Goal: Task Accomplishment & Management: Manage account settings

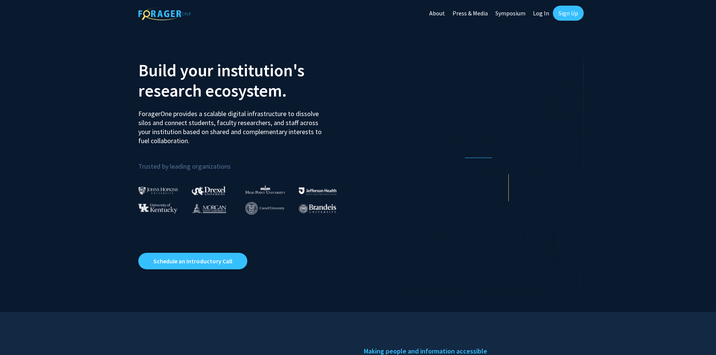
click at [542, 14] on link "Log In" at bounding box center [541, 13] width 24 height 26
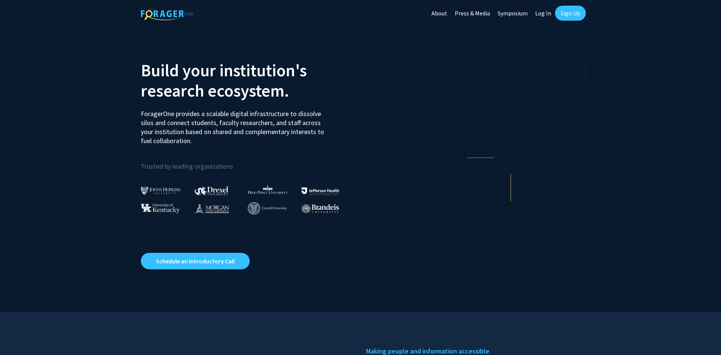
select select
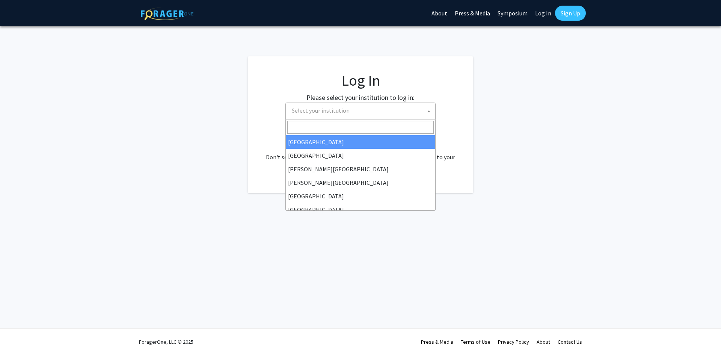
click at [312, 110] on span "Select your institution" at bounding box center [321, 111] width 58 height 8
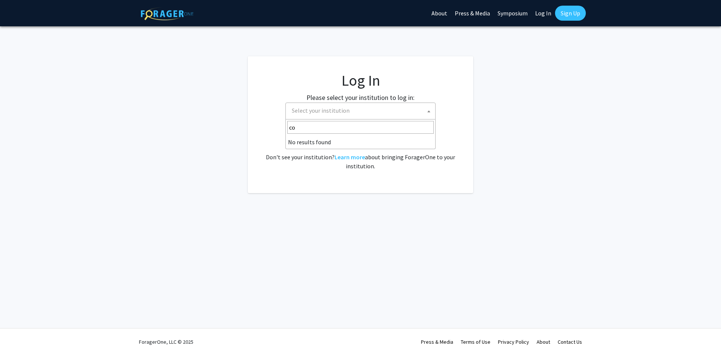
type input "c"
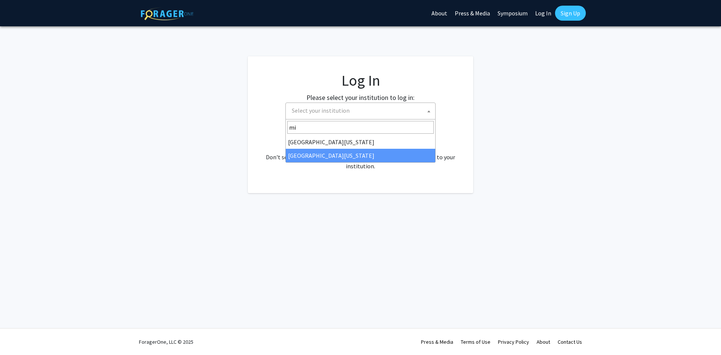
type input "mi"
select select "33"
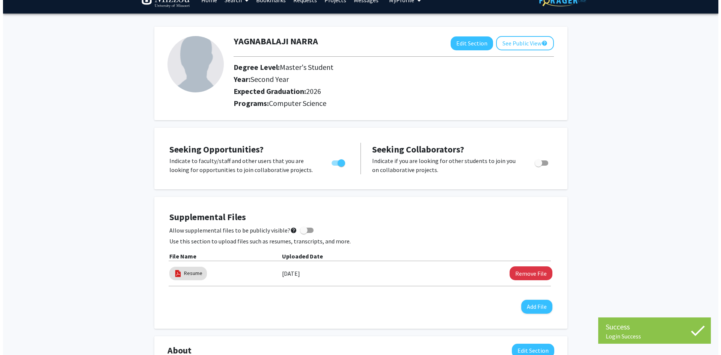
scroll to position [75, 0]
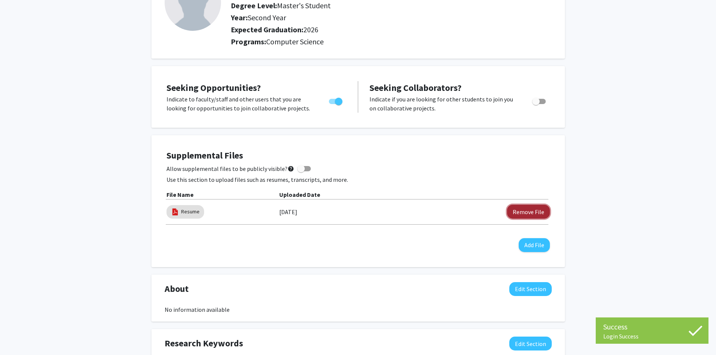
click at [520, 215] on button "Remove File" at bounding box center [528, 212] width 43 height 14
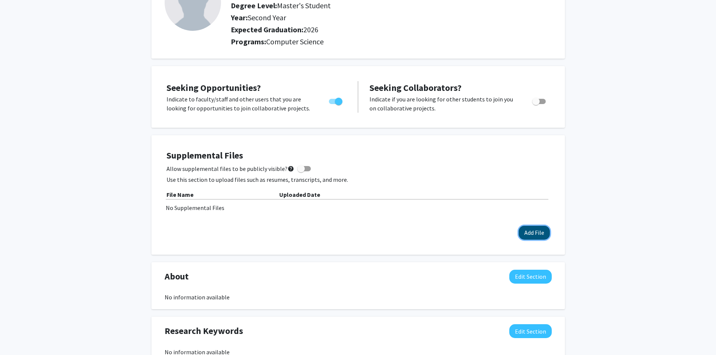
click at [535, 232] on button "Add File" at bounding box center [533, 233] width 31 height 14
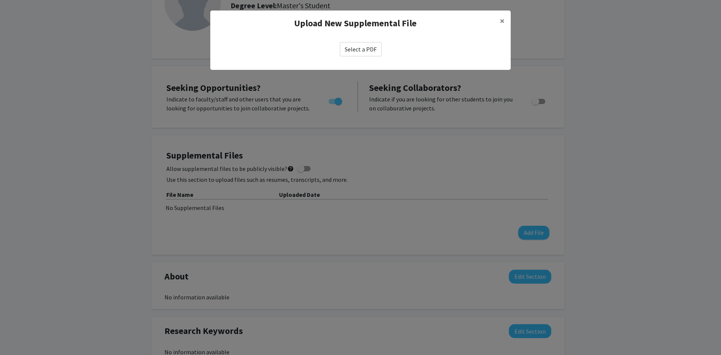
click at [365, 55] on label "Select a PDF" at bounding box center [361, 49] width 42 height 14
click at [0, 0] on input "Select a PDF" at bounding box center [0, 0] width 0 height 0
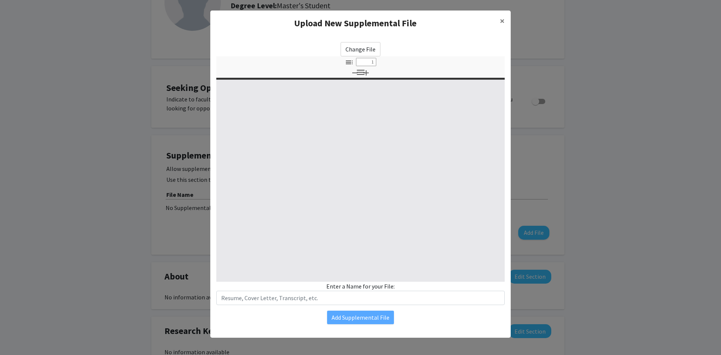
select select "custom"
type input "0"
select select "custom"
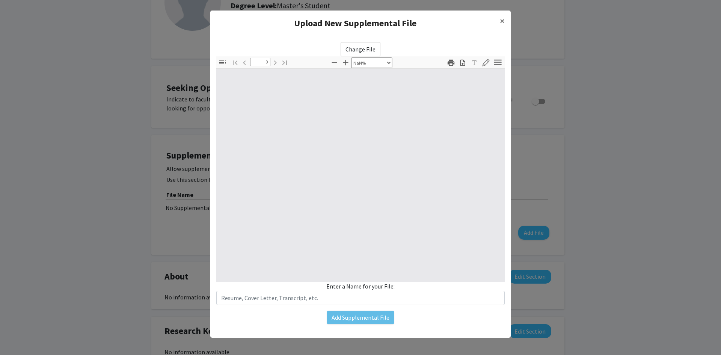
type input "1"
select select "auto"
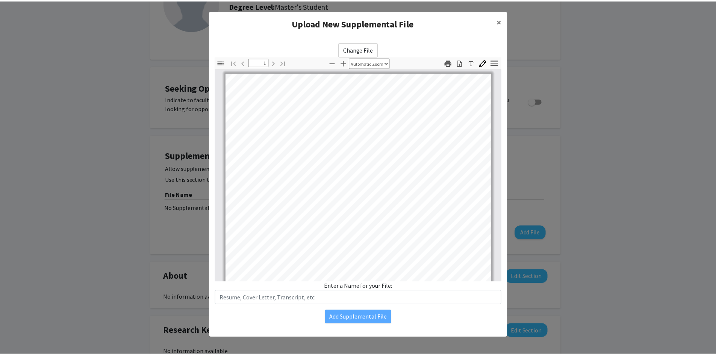
scroll to position [0, 0]
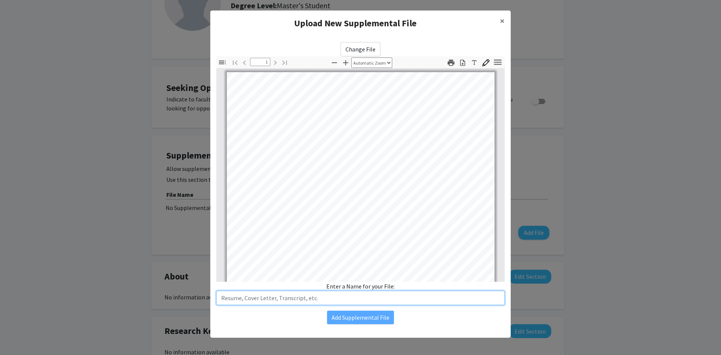
click at [408, 299] on input "text" at bounding box center [360, 298] width 288 height 14
type input "Resume"
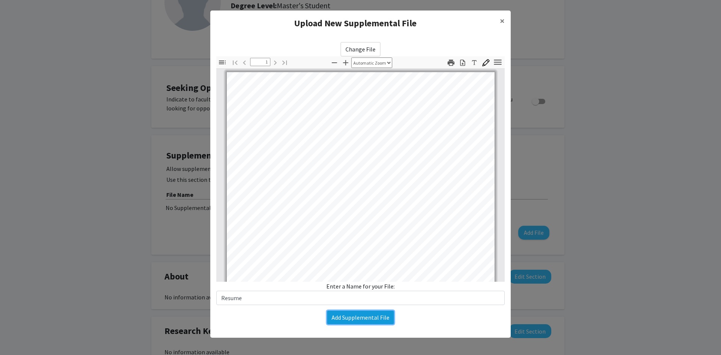
click at [373, 323] on button "Add Supplemental File" at bounding box center [360, 318] width 67 height 14
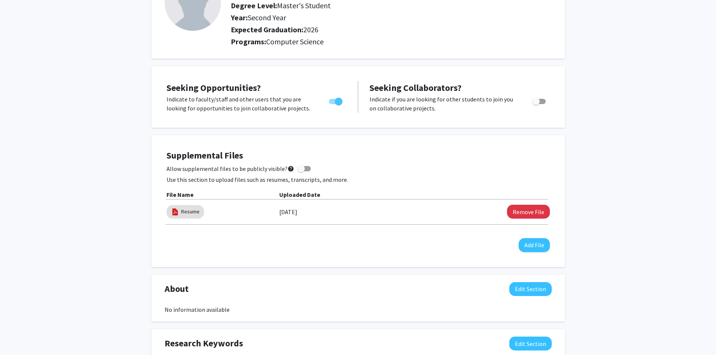
click at [301, 171] on label "Allow supplemental files to be publicly visible? help" at bounding box center [238, 168] width 144 height 9
click at [301, 171] on input "Allow supplemental files to be publicly visible? help" at bounding box center [300, 171] width 0 height 0
checkbox input "true"
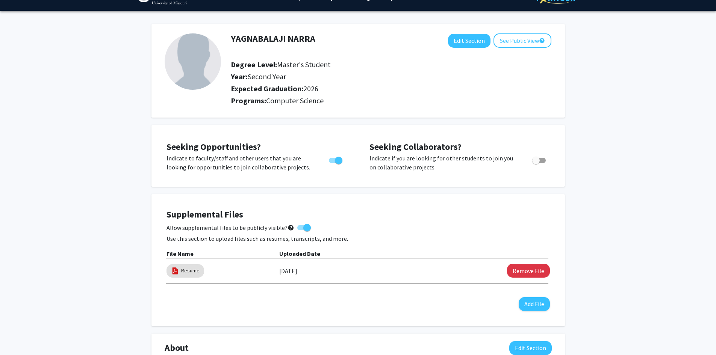
scroll to position [0, 0]
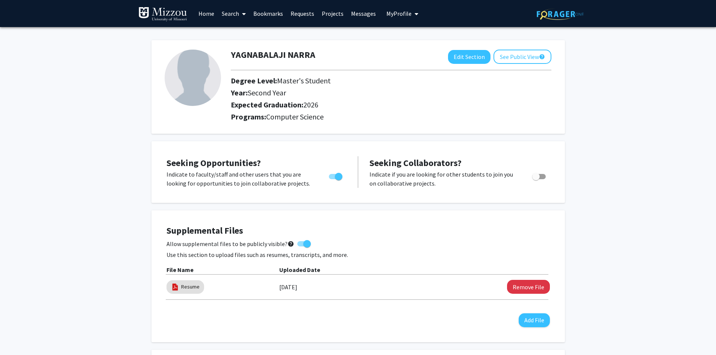
click at [210, 18] on link "Home" at bounding box center [206, 13] width 23 height 26
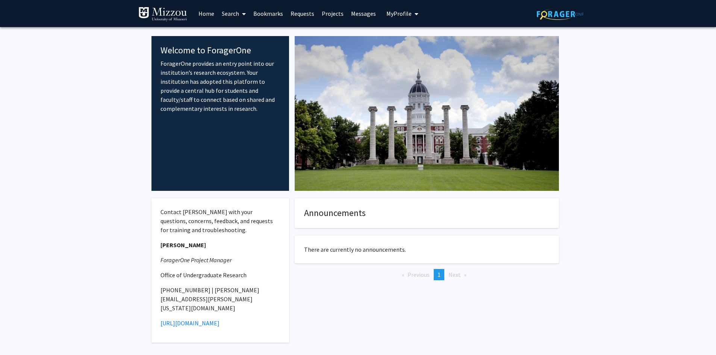
click at [239, 12] on span at bounding box center [242, 14] width 7 height 26
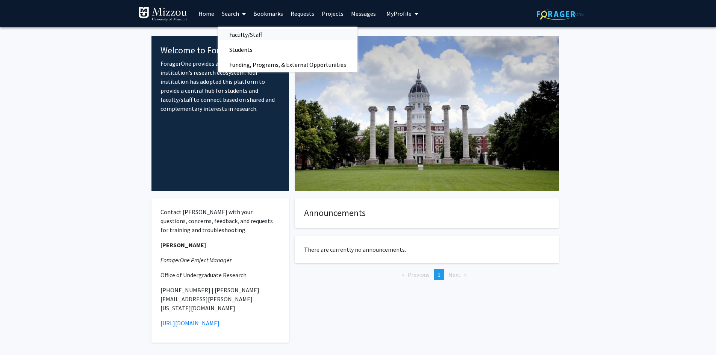
click at [251, 36] on span "Faculty/Staff" at bounding box center [245, 34] width 55 height 15
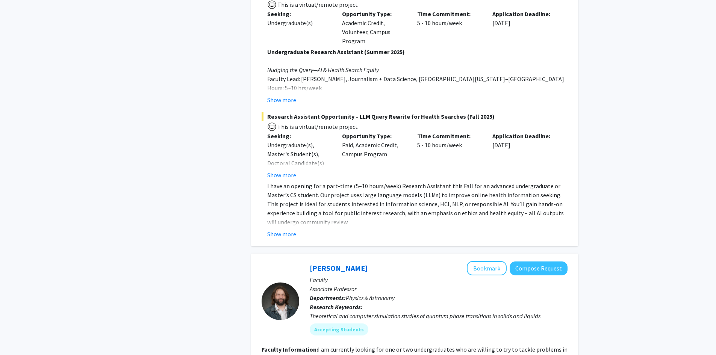
scroll to position [551, 0]
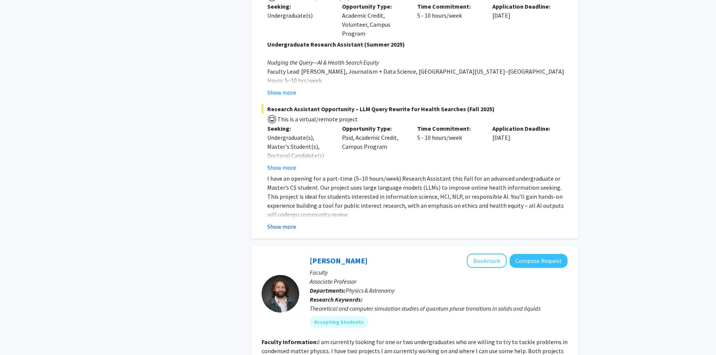
click at [288, 222] on button "Show more" at bounding box center [281, 226] width 29 height 9
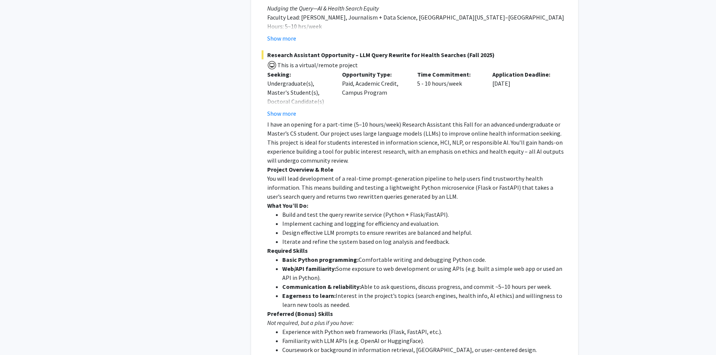
scroll to position [601, 0]
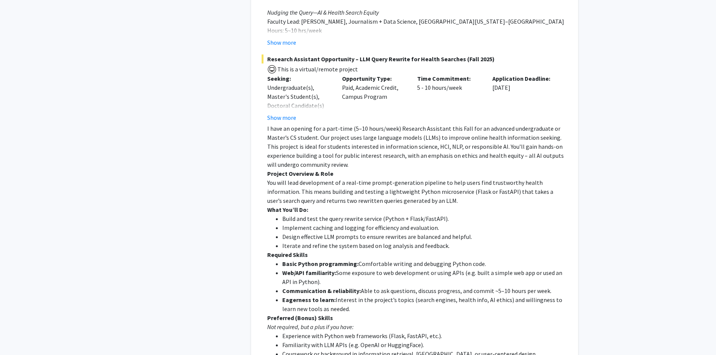
drag, startPoint x: 522, startPoint y: 258, endPoint x: 265, endPoint y: 51, distance: 330.0
click at [265, 54] on div "Research Assistant Opportunity – LLM Query Rewrite for Health Searches (Fall 20…" at bounding box center [414, 243] width 306 height 379
copy div "Research Assistant Opportunity – LLM Query Rewrite for Health Searches (Fall 20…"
click at [459, 125] on p "I have an opening for a part-time (5–10 hours/week) Research Assistant this Fal…" at bounding box center [417, 146] width 300 height 45
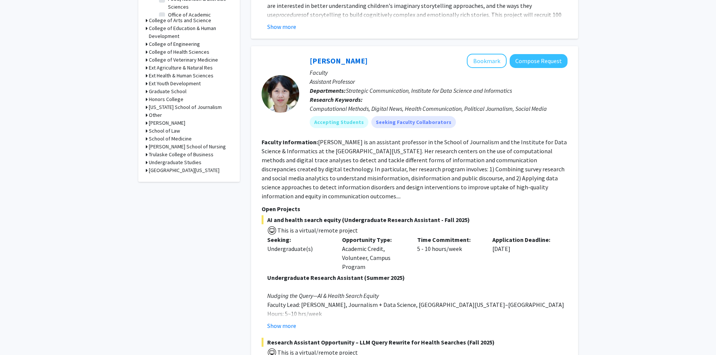
scroll to position [288, 0]
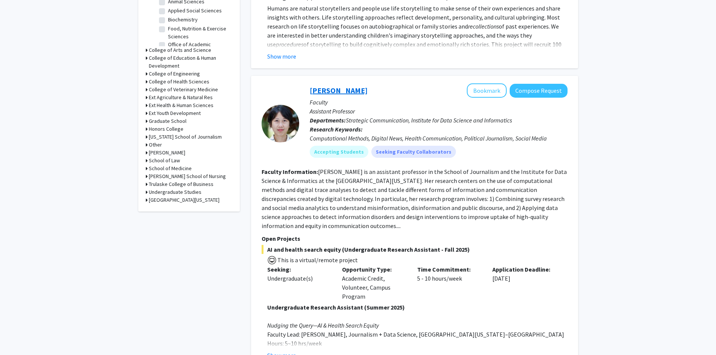
click at [328, 86] on link "Chau Tong" at bounding box center [339, 90] width 58 height 9
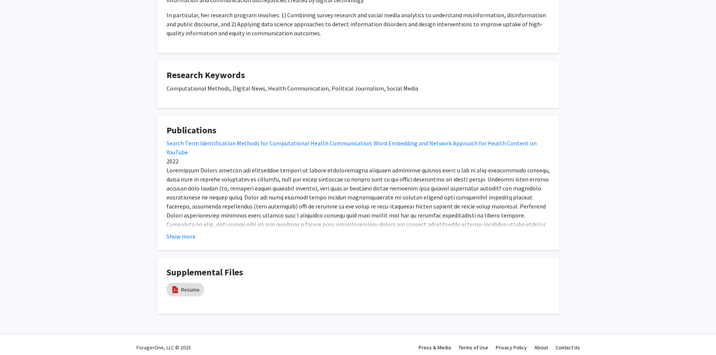
scroll to position [468, 0]
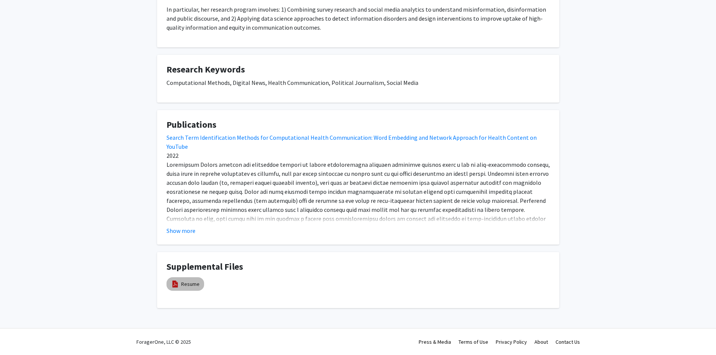
click at [179, 285] on img at bounding box center [175, 284] width 8 height 8
click at [189, 232] on button "Show more" at bounding box center [180, 230] width 29 height 9
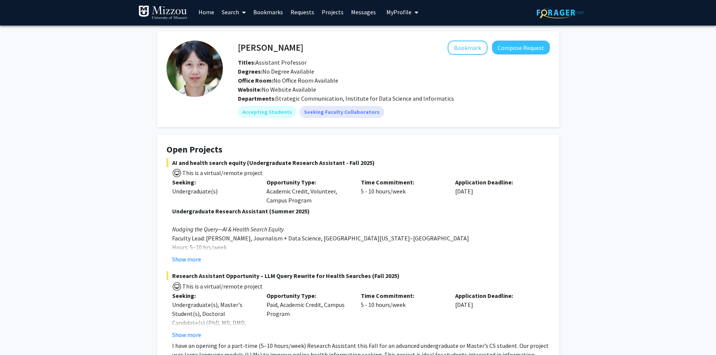
scroll to position [0, 0]
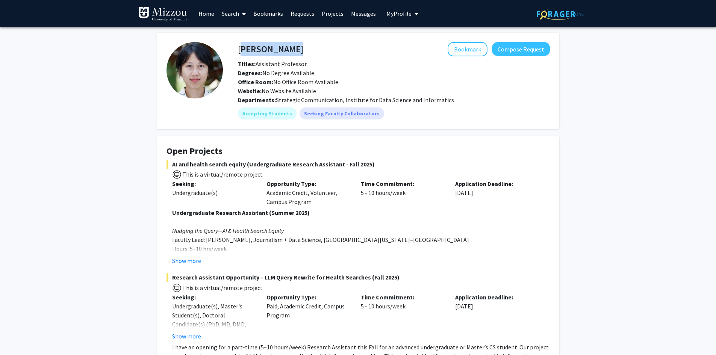
drag, startPoint x: 239, startPoint y: 46, endPoint x: 285, endPoint y: 47, distance: 45.5
click at [285, 47] on div "Chau Tong Bookmark Compose Request" at bounding box center [393, 49] width 323 height 14
